Goal: Information Seeking & Learning: Learn about a topic

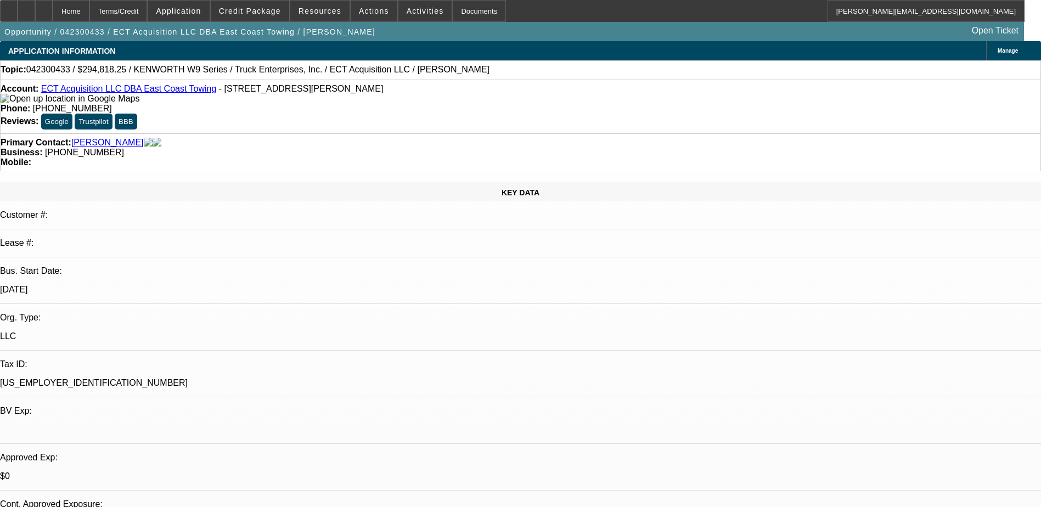
select select "0.15"
select select "2"
select select "0.1"
select select "4"
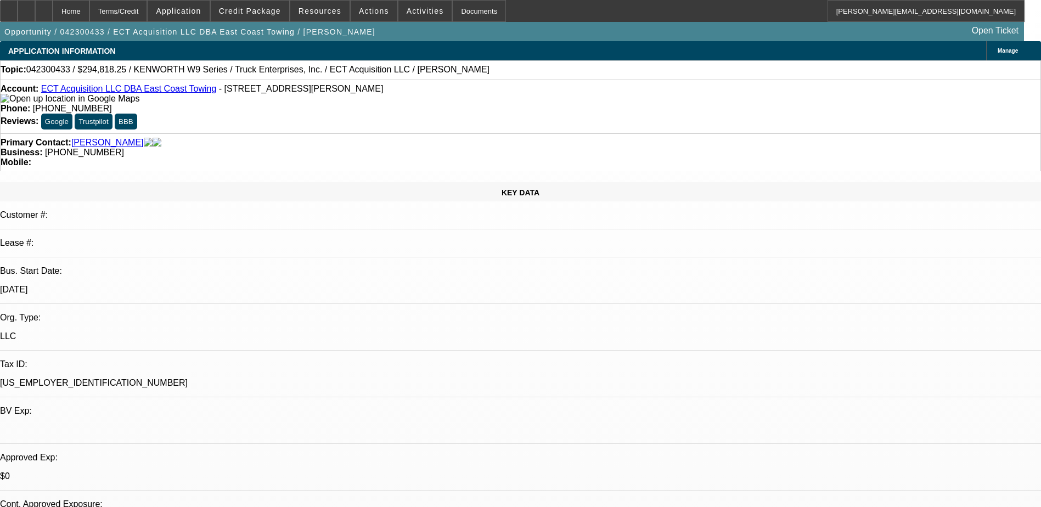
select select "0.15"
select select "2"
select select "0.1"
select select "4"
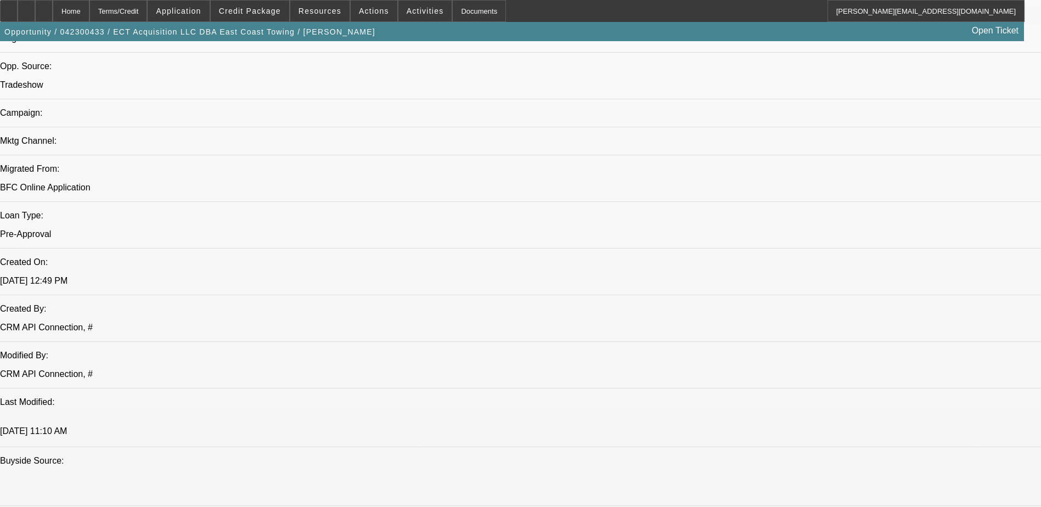
scroll to position [470, 0]
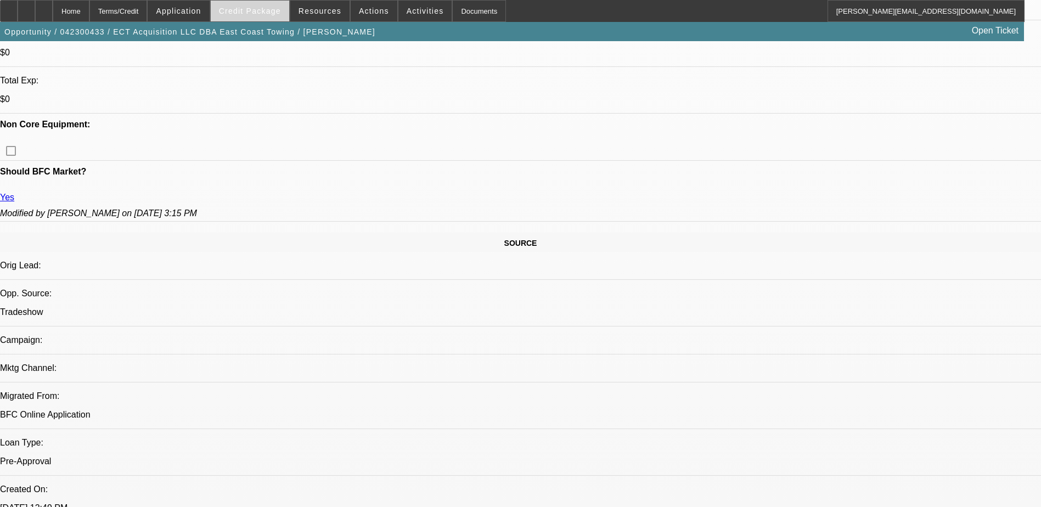
click at [251, 12] on span "Credit Package" at bounding box center [250, 11] width 62 height 9
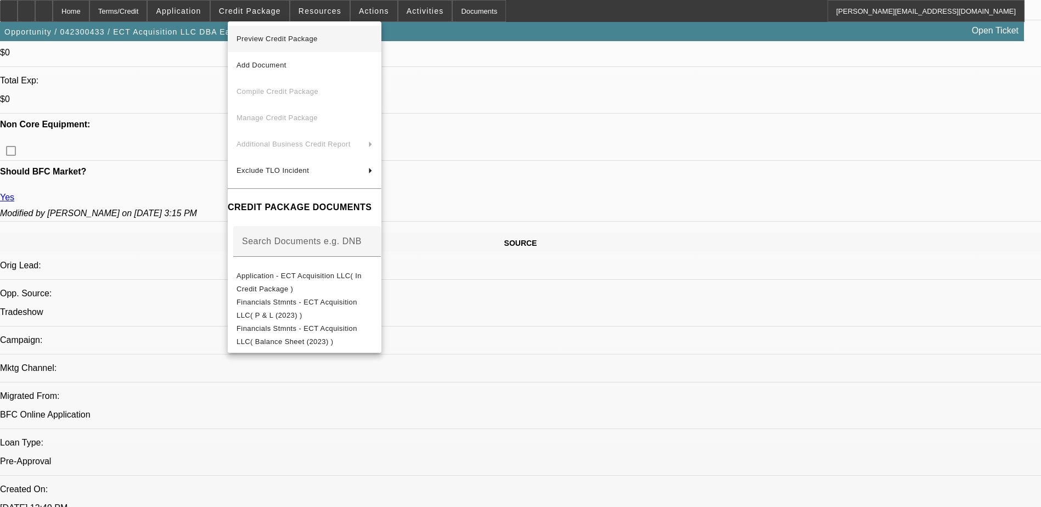
click at [271, 40] on span "Preview Credit Package" at bounding box center [276, 39] width 81 height 8
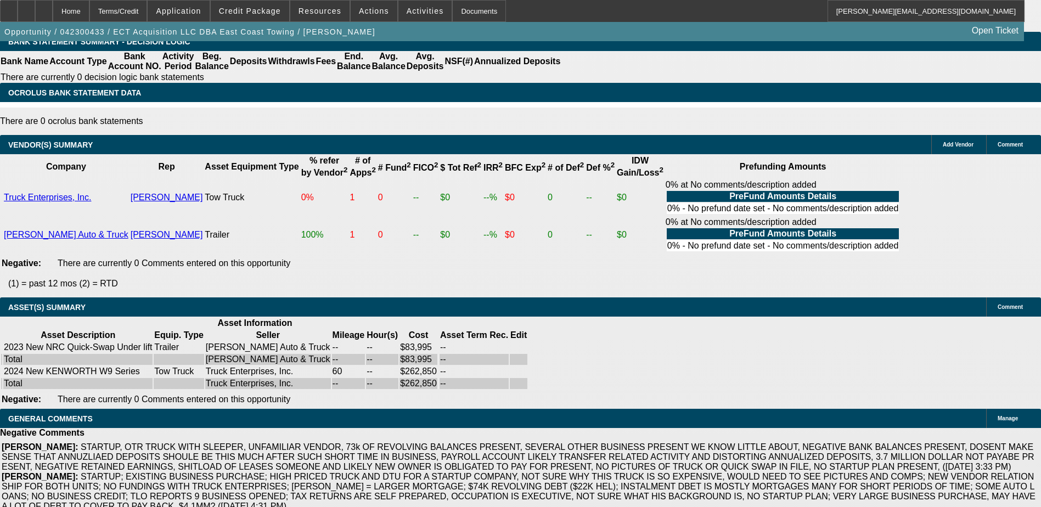
scroll to position [2007, 0]
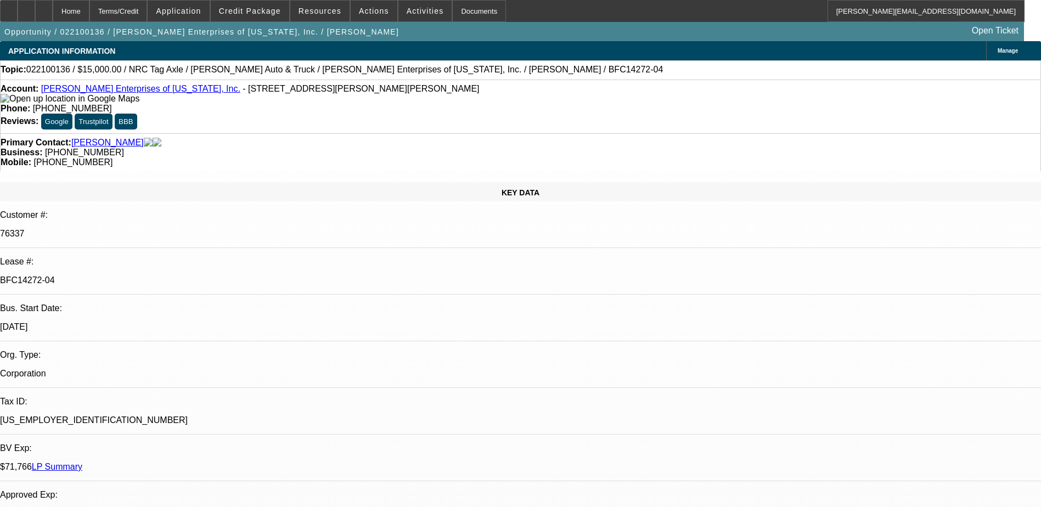
select select "0"
select select "2"
select select "0.1"
select select "4"
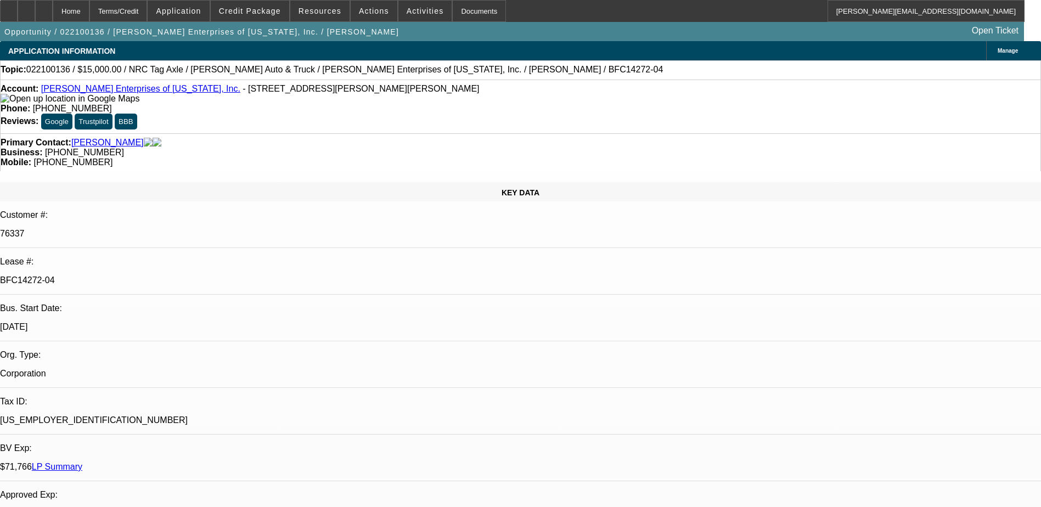
select select "0"
select select "0.1"
select select "4"
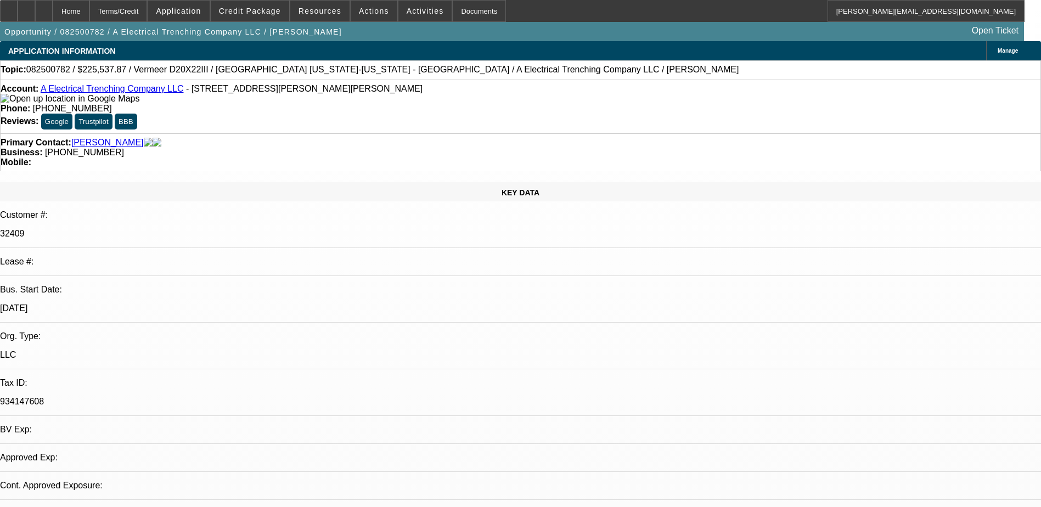
select select "0"
select select "2"
select select "0.1"
select select "4"
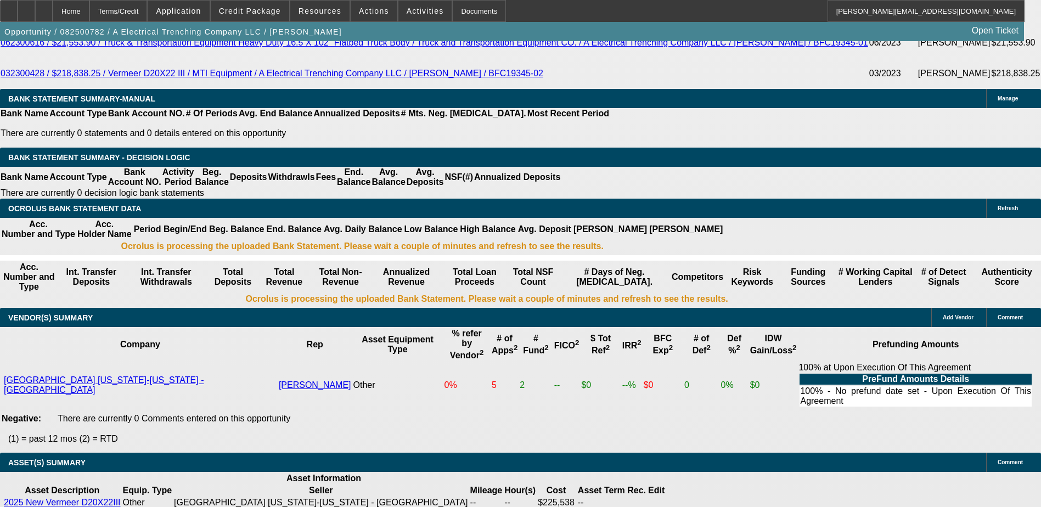
scroll to position [2297, 0]
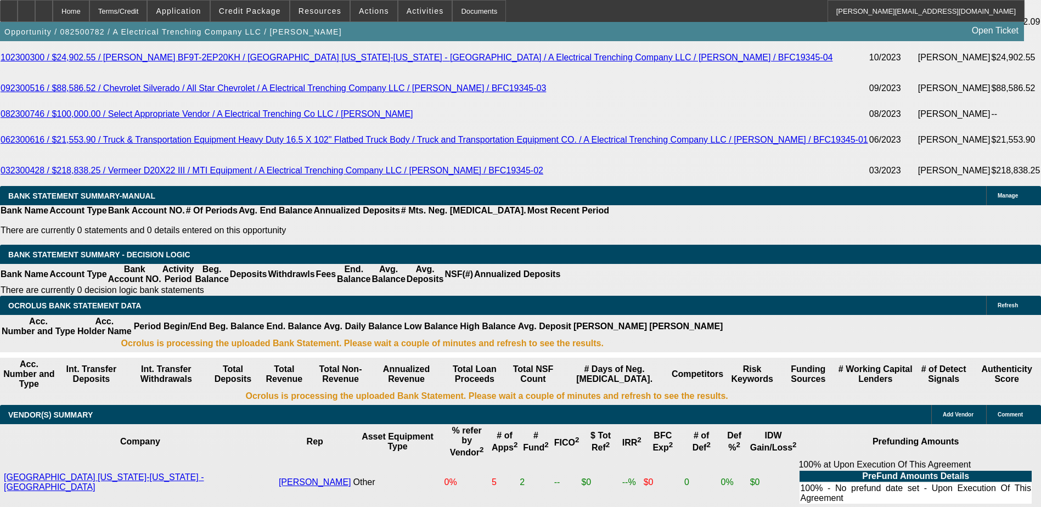
scroll to position [2188, 0]
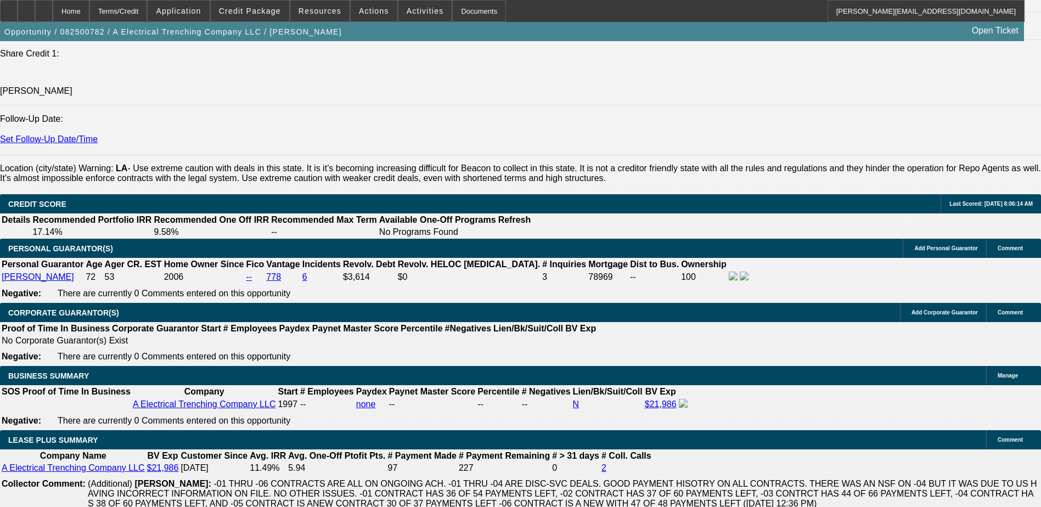
scroll to position [1474, 0]
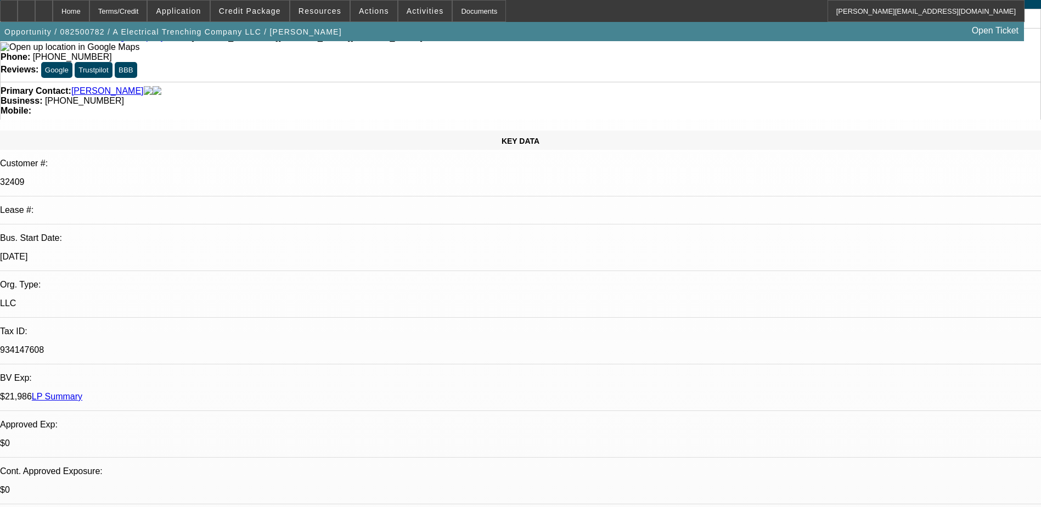
scroll to position [0, 0]
